Goal: Navigation & Orientation: Find specific page/section

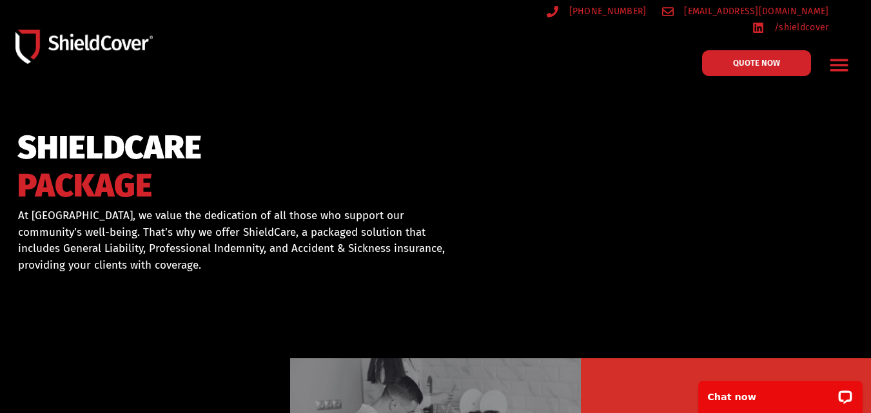
click at [843, 58] on icon "Menu Toggle" at bounding box center [839, 65] width 20 height 20
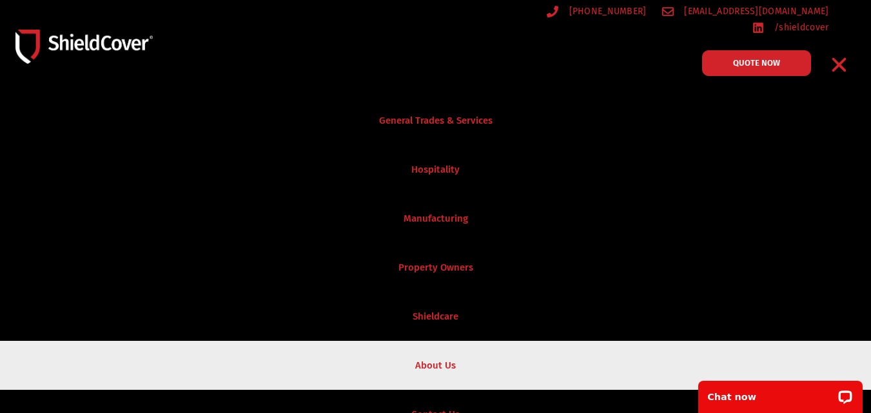
click at [441, 355] on link "About Us" at bounding box center [435, 365] width 871 height 49
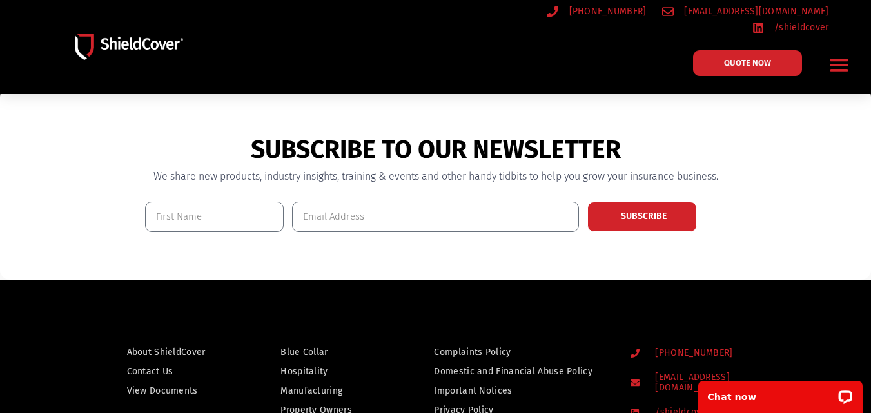
scroll to position [387, 0]
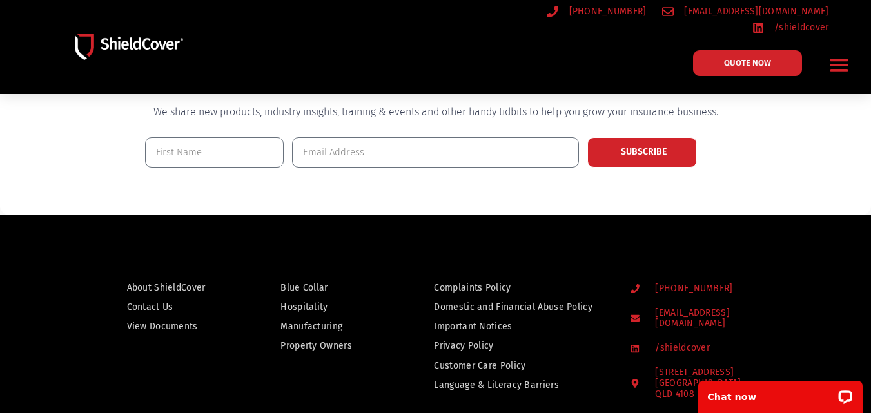
click at [186, 282] on span "About ShieldCover" at bounding box center [166, 288] width 79 height 16
